Goal: Task Accomplishment & Management: Use online tool/utility

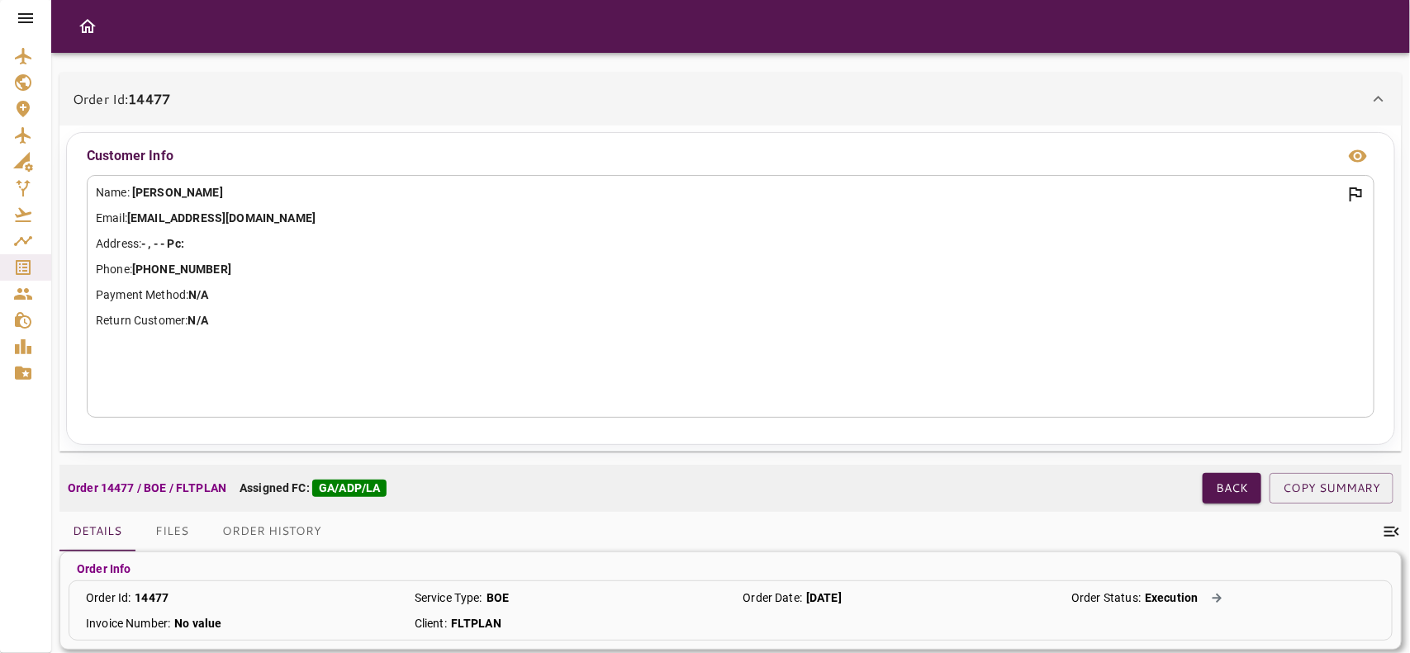
click at [1206, 479] on button "Back" at bounding box center [1232, 488] width 59 height 31
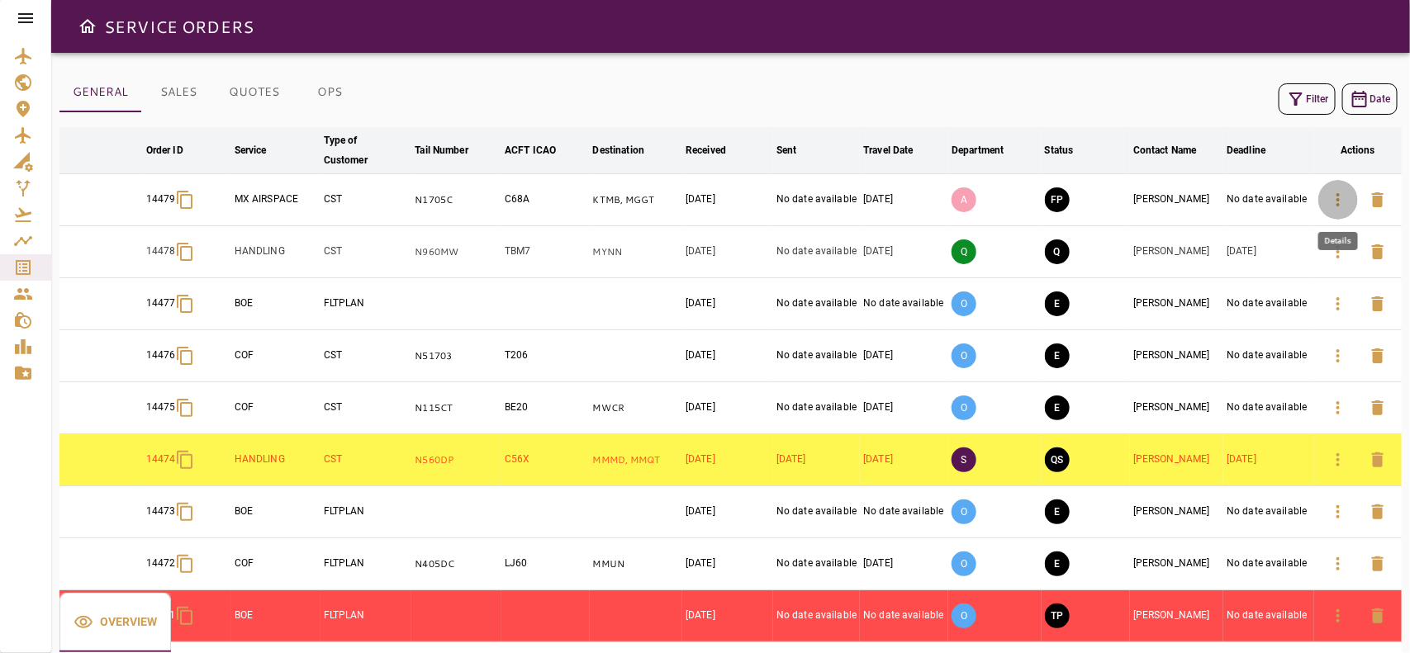
click at [1338, 200] on icon "button" at bounding box center [1338, 199] width 3 height 13
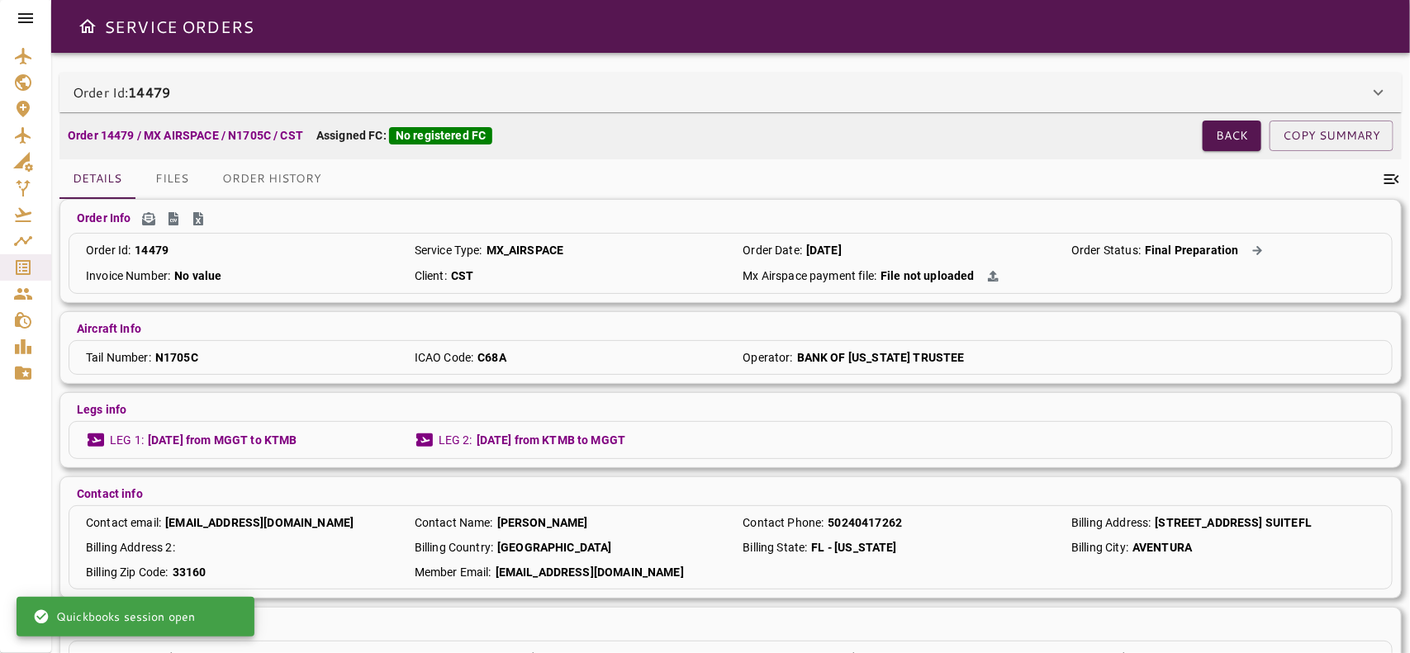
click at [791, 105] on div "Order Id: 14479" at bounding box center [730, 93] width 1342 height 40
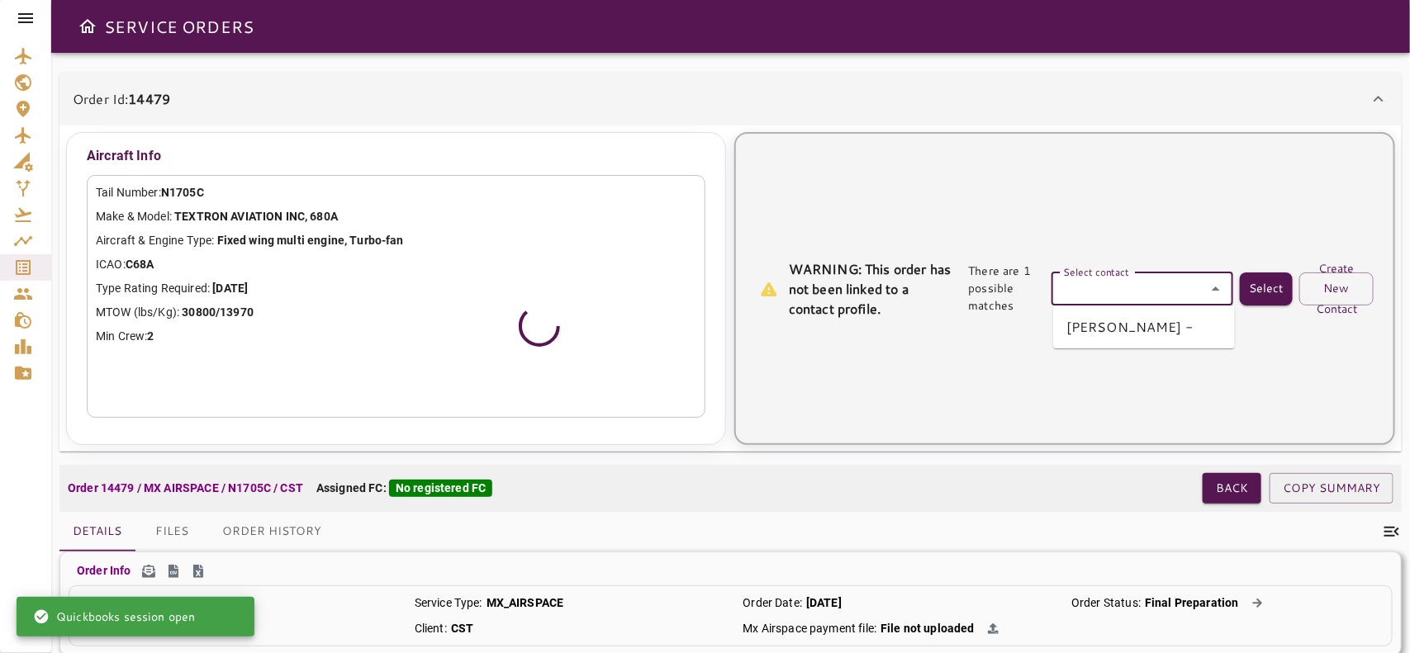
click at [1097, 281] on input "Select contact" at bounding box center [1143, 289] width 172 height 23
click at [1111, 321] on li "[PERSON_NAME] -" at bounding box center [1144, 327] width 182 height 30
type input "**********"
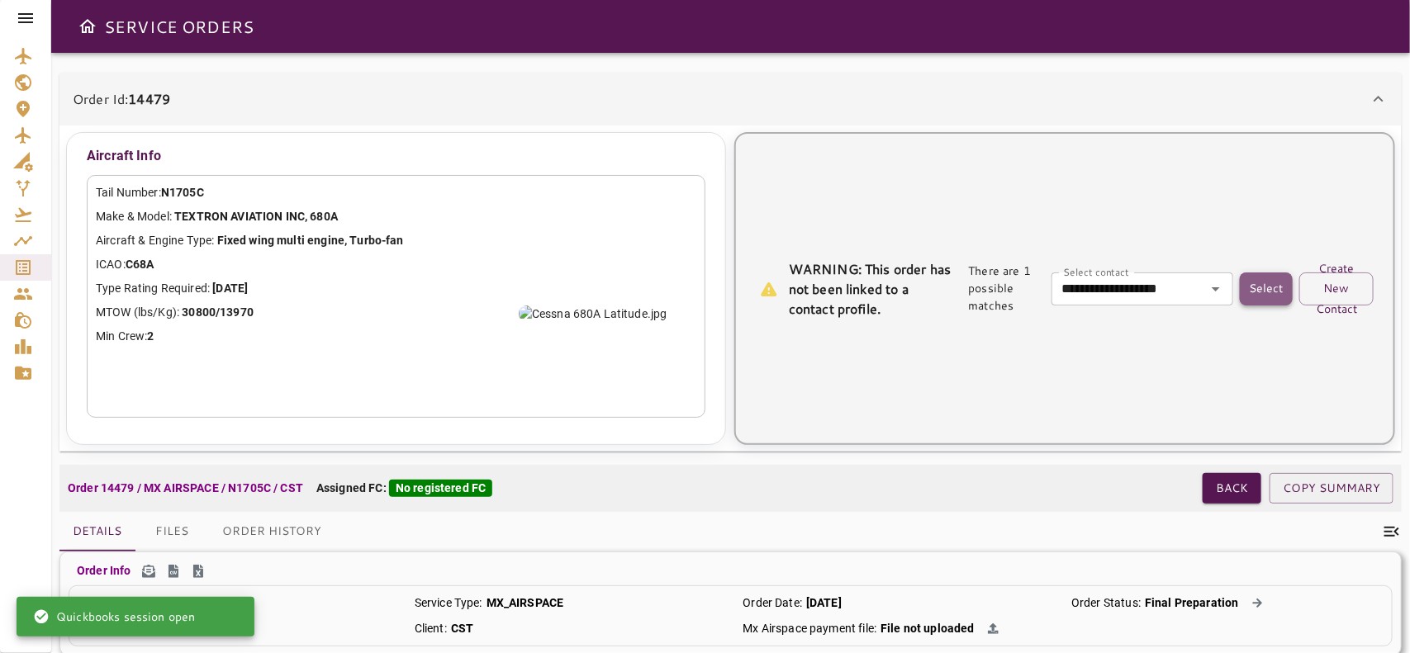
click at [1254, 291] on button "Select" at bounding box center [1266, 289] width 53 height 33
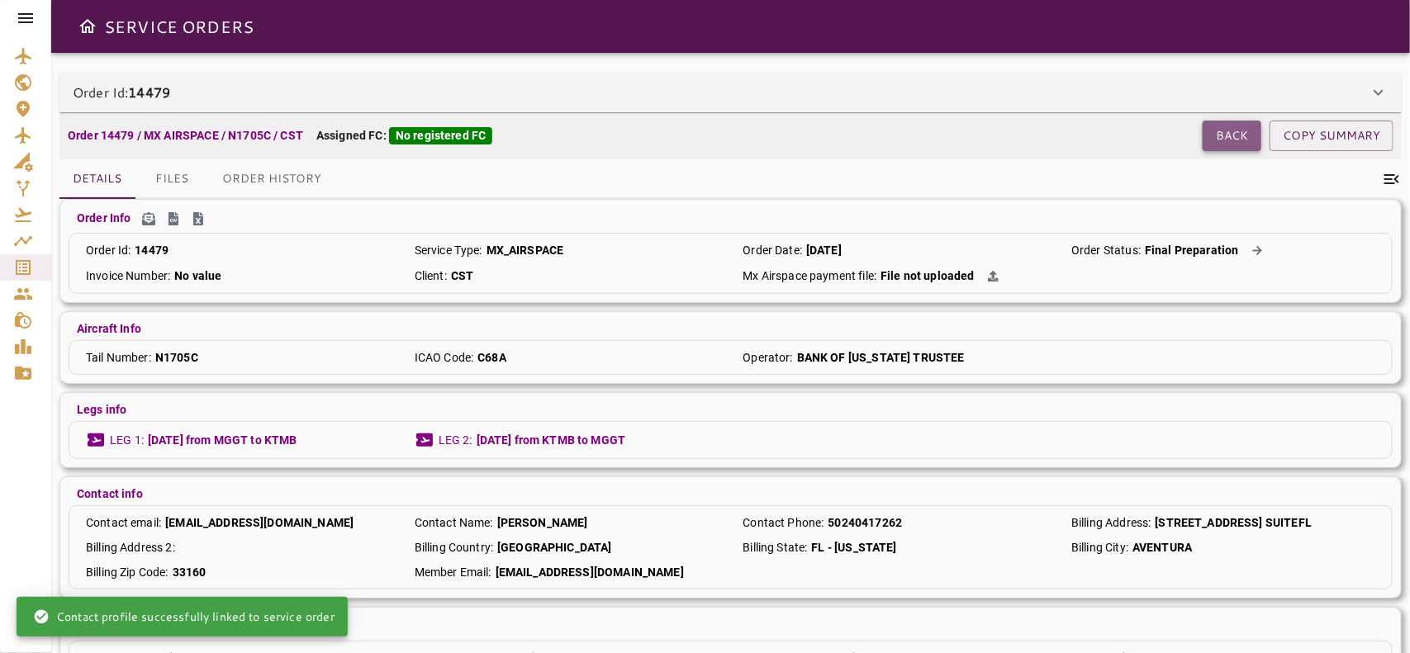
click at [1213, 130] on button "Back" at bounding box center [1232, 136] width 59 height 31
